Goal: Find specific fact: Find specific fact

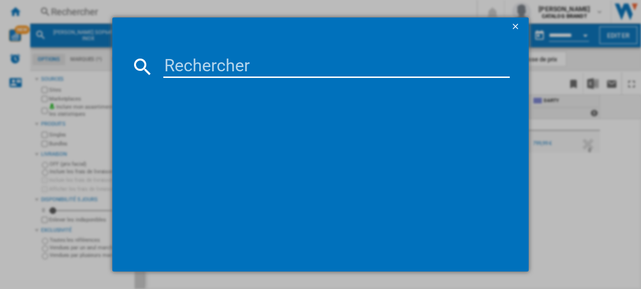
click at [192, 60] on input at bounding box center [336, 66] width 347 height 23
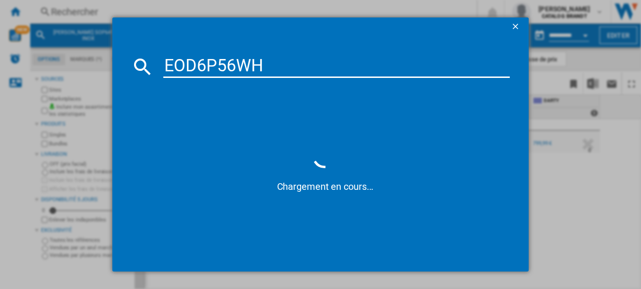
type input "EOD6P56WH"
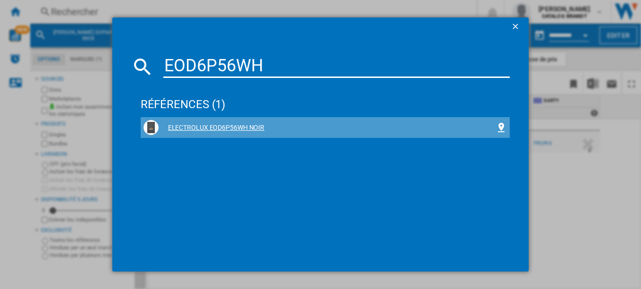
click at [212, 128] on div "ELECTROLUX EOD6P56WH NOIR" at bounding box center [328, 127] width 338 height 9
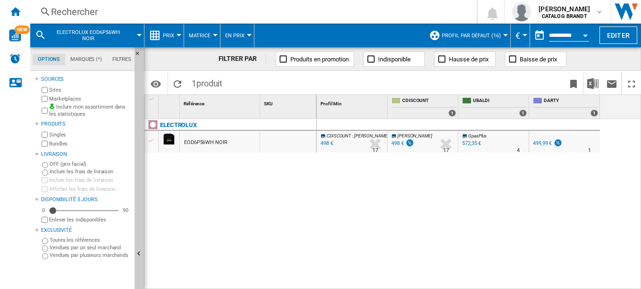
click at [194, 144] on div "EOD6P56WH NOIR" at bounding box center [205, 143] width 43 height 22
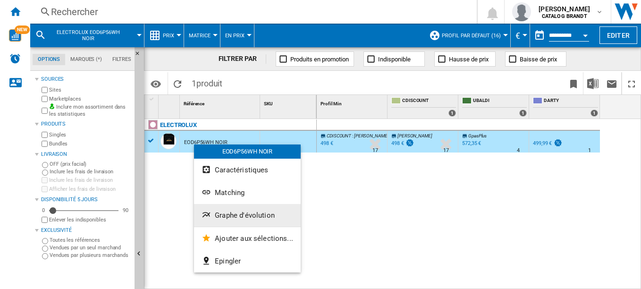
click at [240, 220] on button "Graphe d'évolution" at bounding box center [247, 215] width 107 height 23
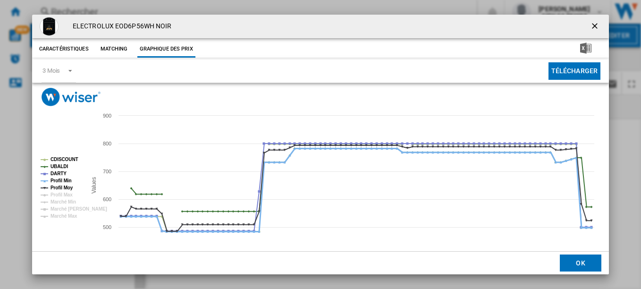
click at [65, 181] on tspan "Profil Min" at bounding box center [61, 180] width 21 height 5
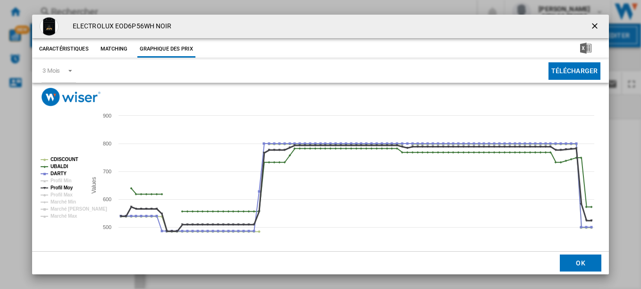
click at [65, 188] on tspan "Profil Moy" at bounding box center [62, 187] width 23 height 5
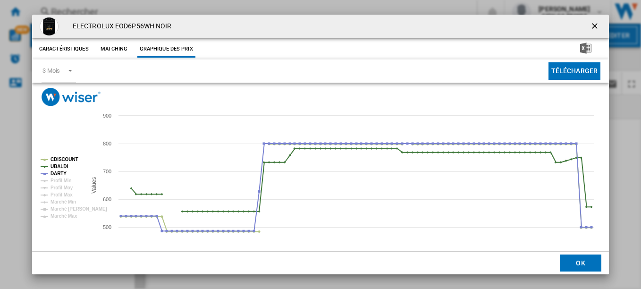
click at [591, 23] on ng-md-icon "getI18NText('BUTTONS.CLOSE_DIALOG')" at bounding box center [595, 26] width 11 height 11
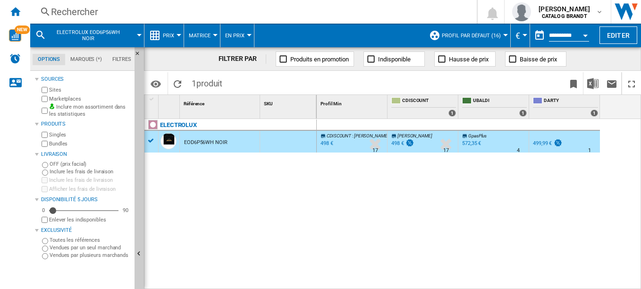
click at [326, 140] on div "498 €" at bounding box center [326, 143] width 14 height 9
